Goal: Navigation & Orientation: Go to known website

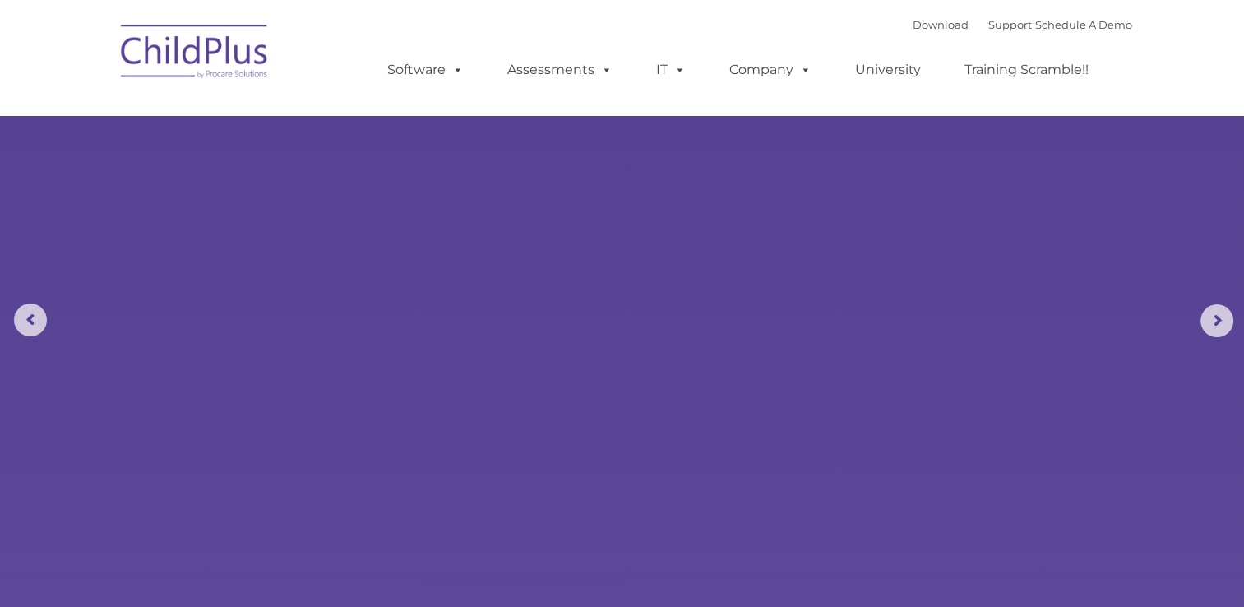
select select "MEDIUM"
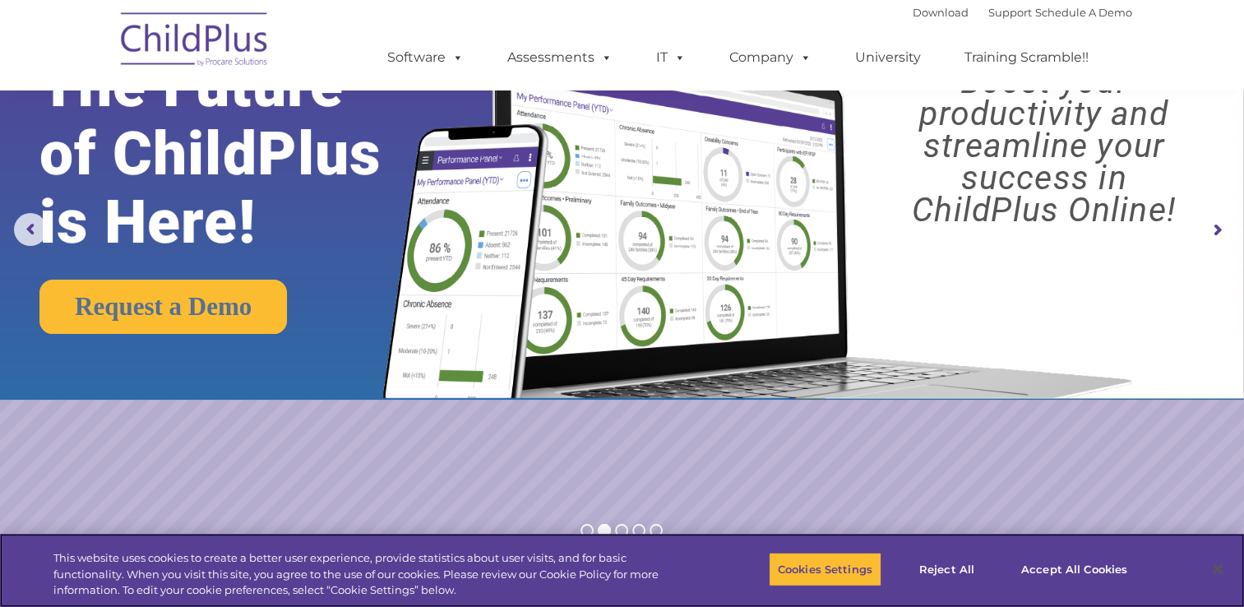
scroll to position [88, 0]
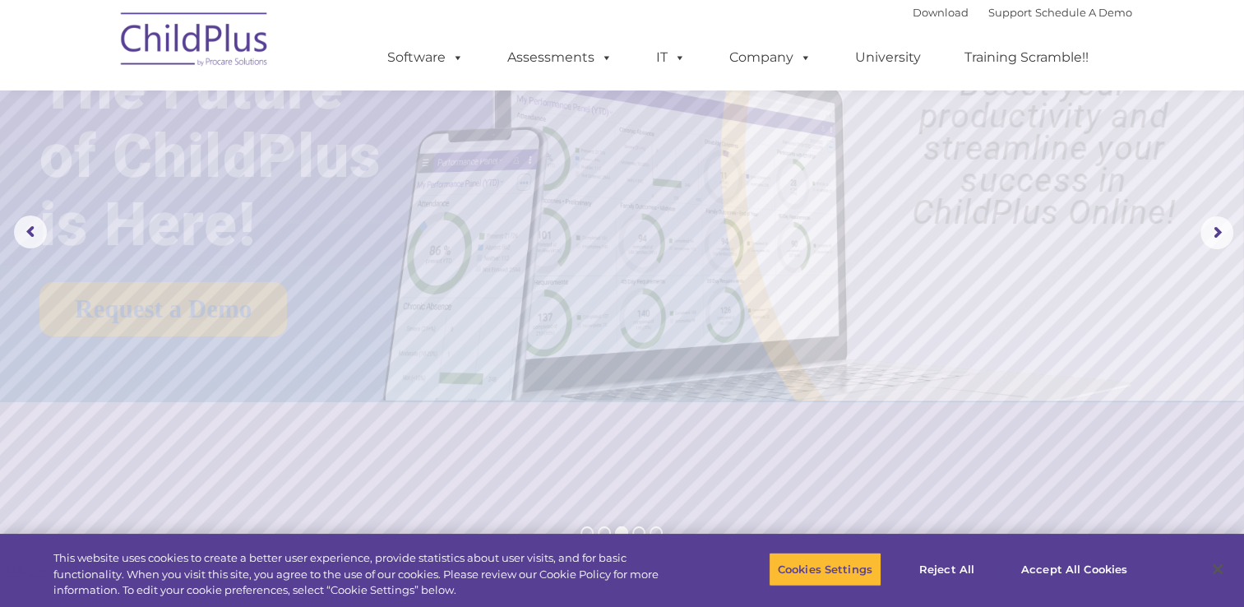
click at [164, 41] on img at bounding box center [195, 42] width 164 height 82
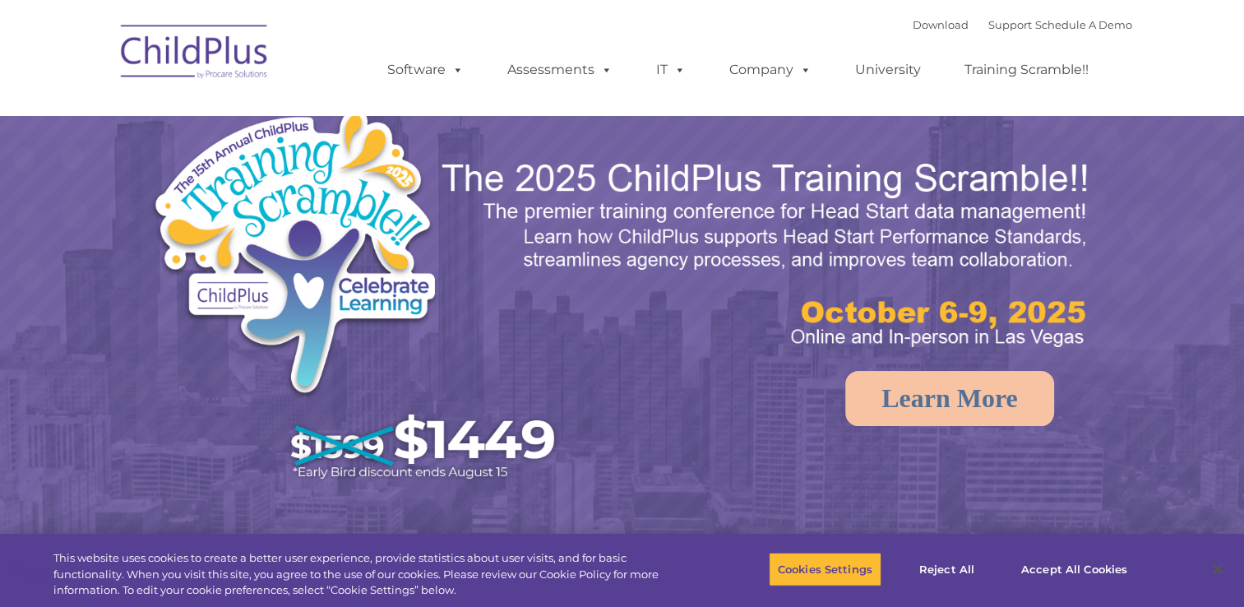
select select "MEDIUM"
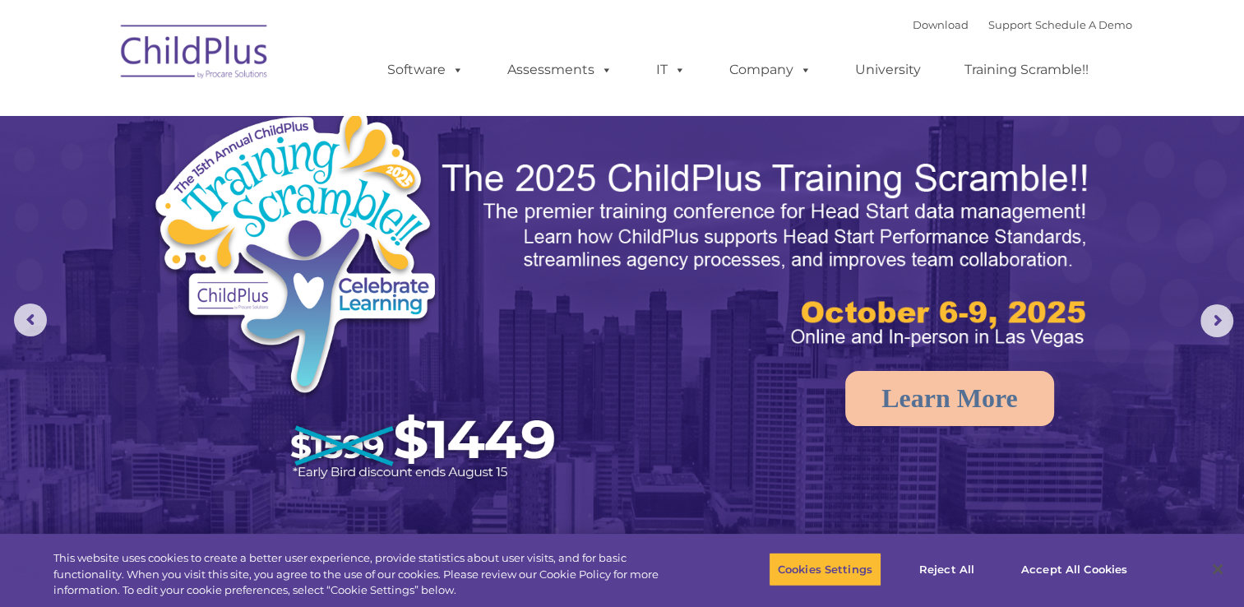
click at [164, 47] on img at bounding box center [195, 54] width 164 height 82
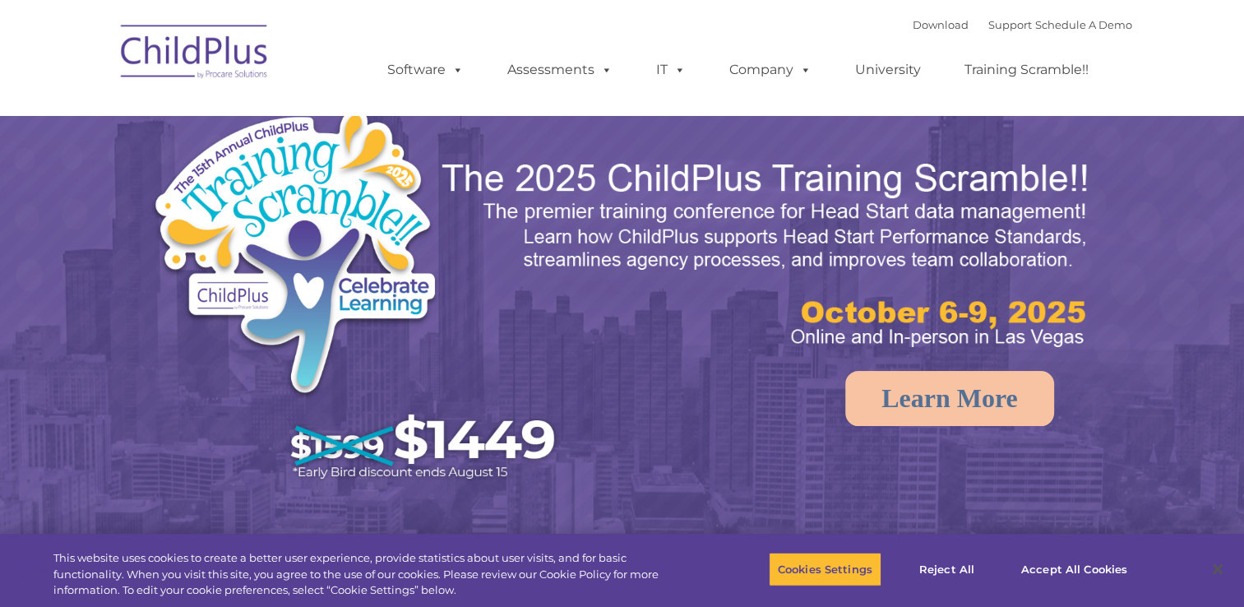
select select "MEDIUM"
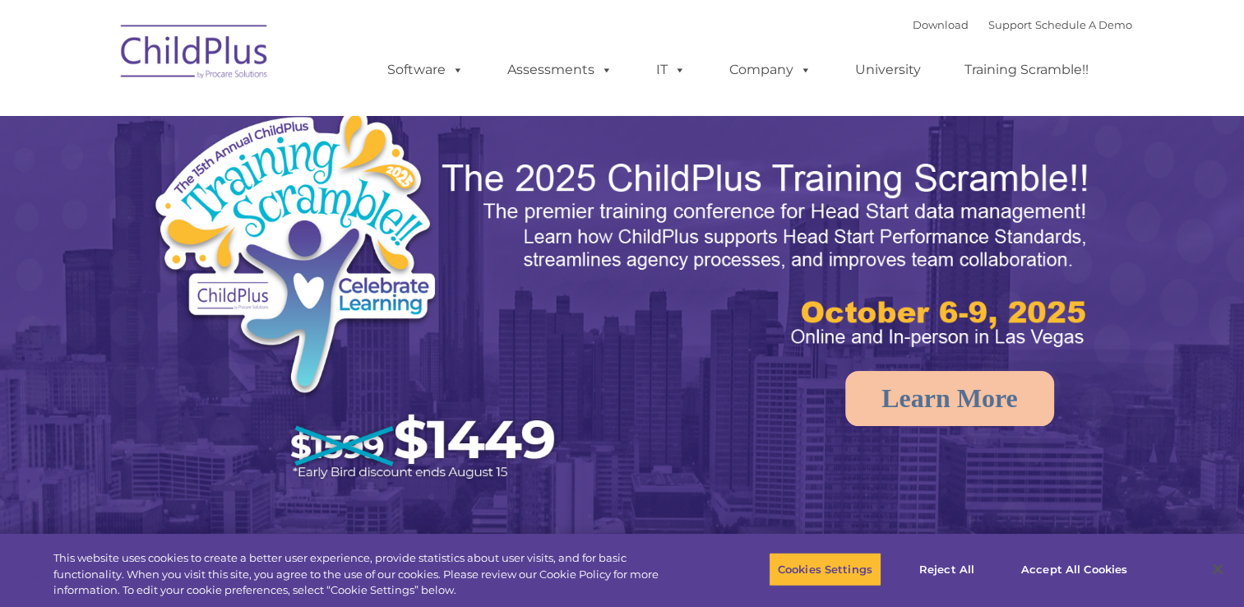
select select "MEDIUM"
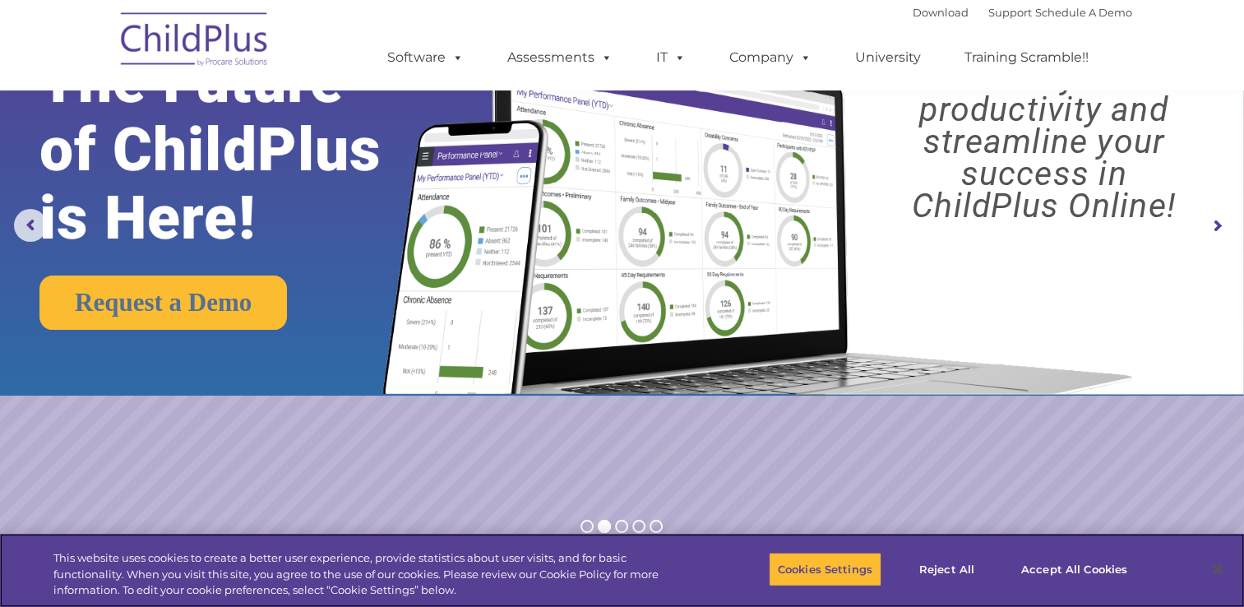
scroll to position [85, 0]
